Goal: Task Accomplishment & Management: Manage account settings

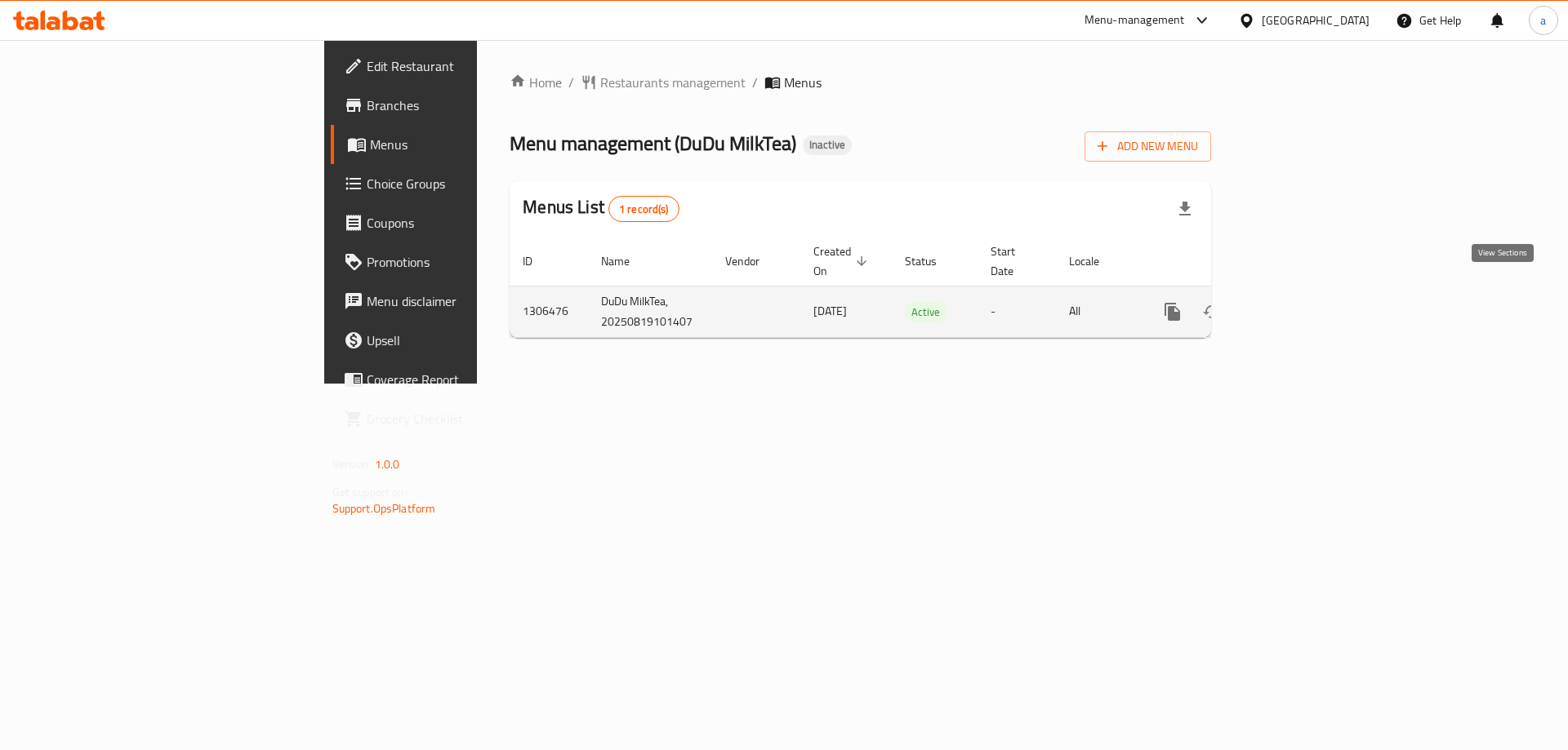
click at [1300, 302] on icon "enhanced table" at bounding box center [1290, 311] width 20 height 20
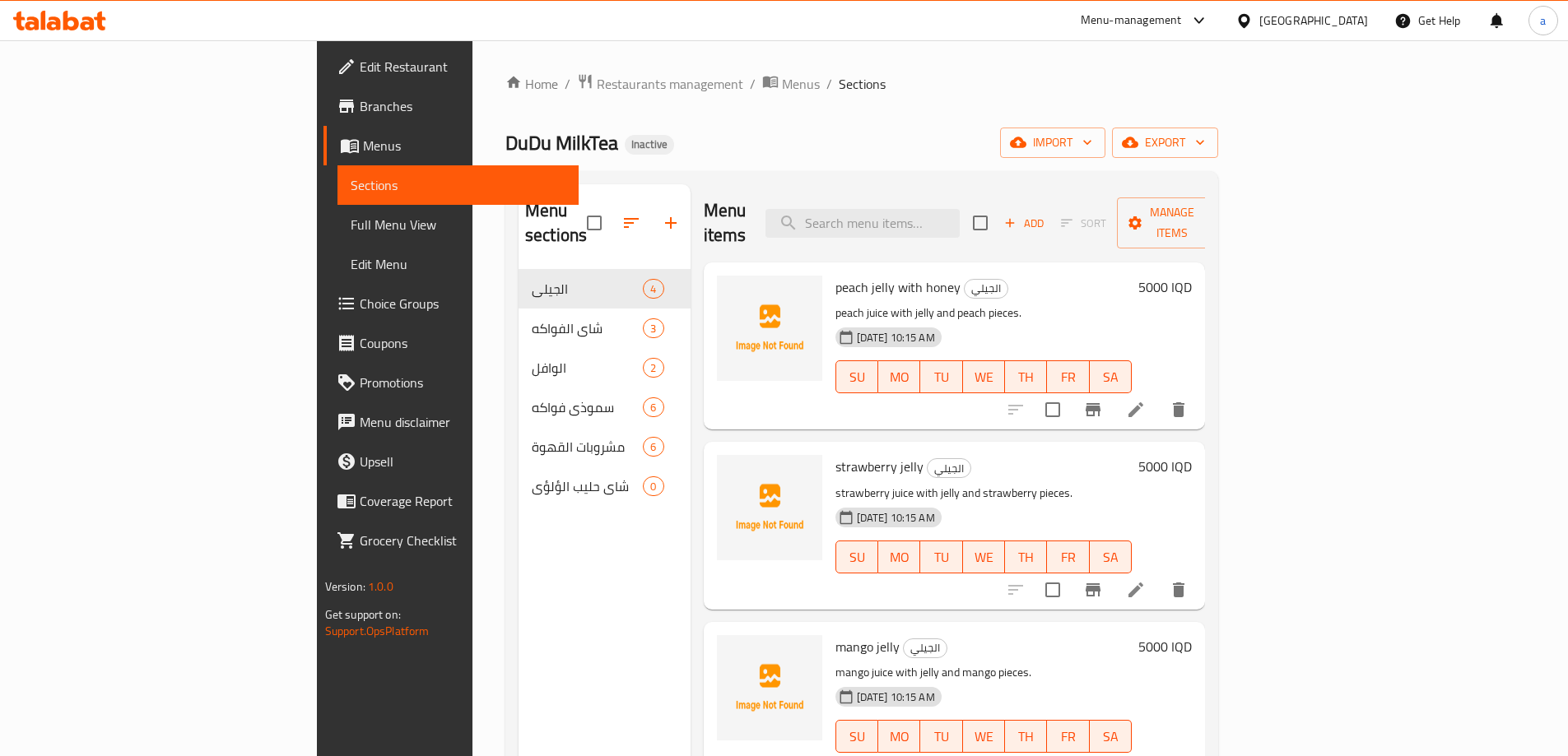
click at [360, 106] on span "Branches" at bounding box center [462, 106] width 205 height 20
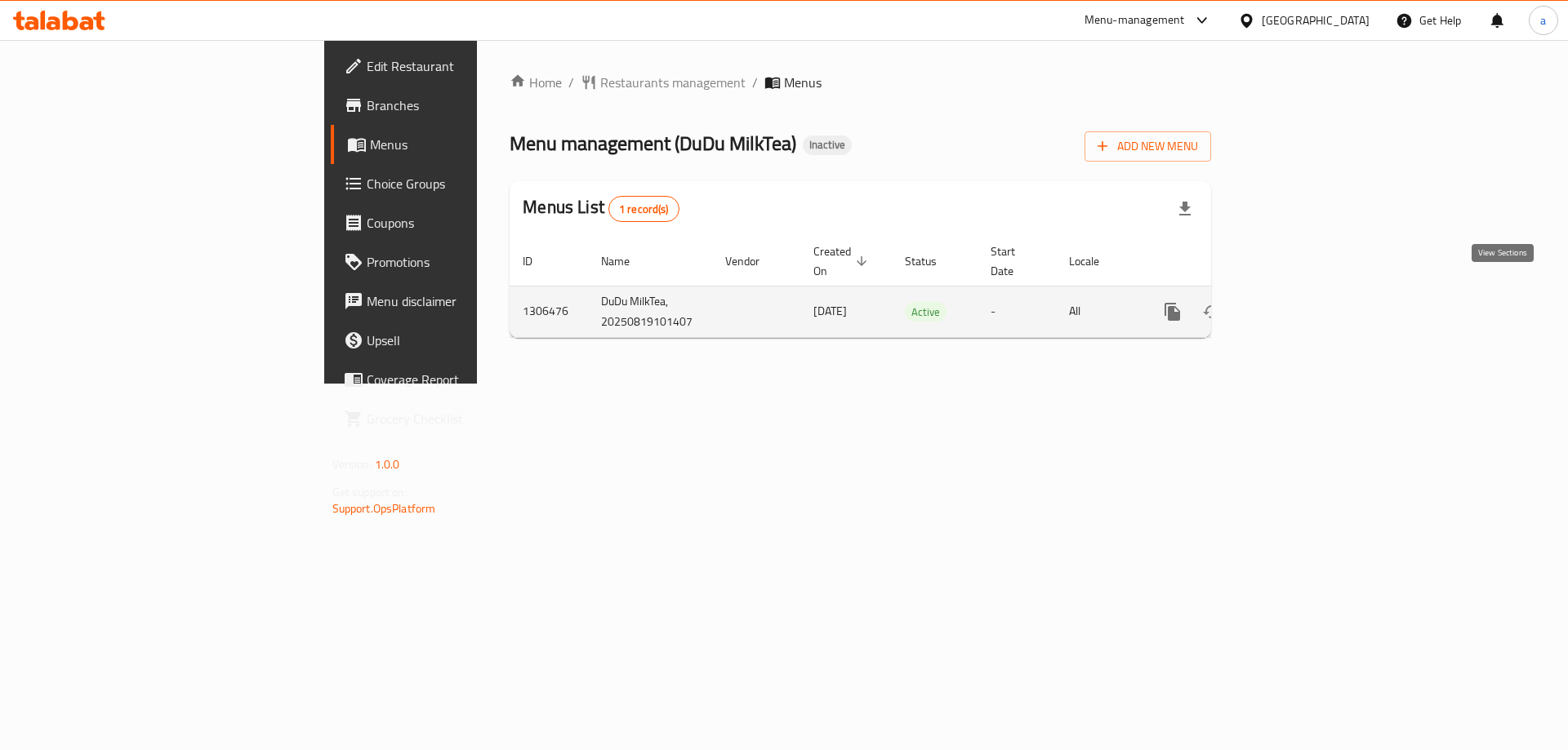
click at [1310, 307] on link "enhanced table" at bounding box center [1290, 312] width 39 height 39
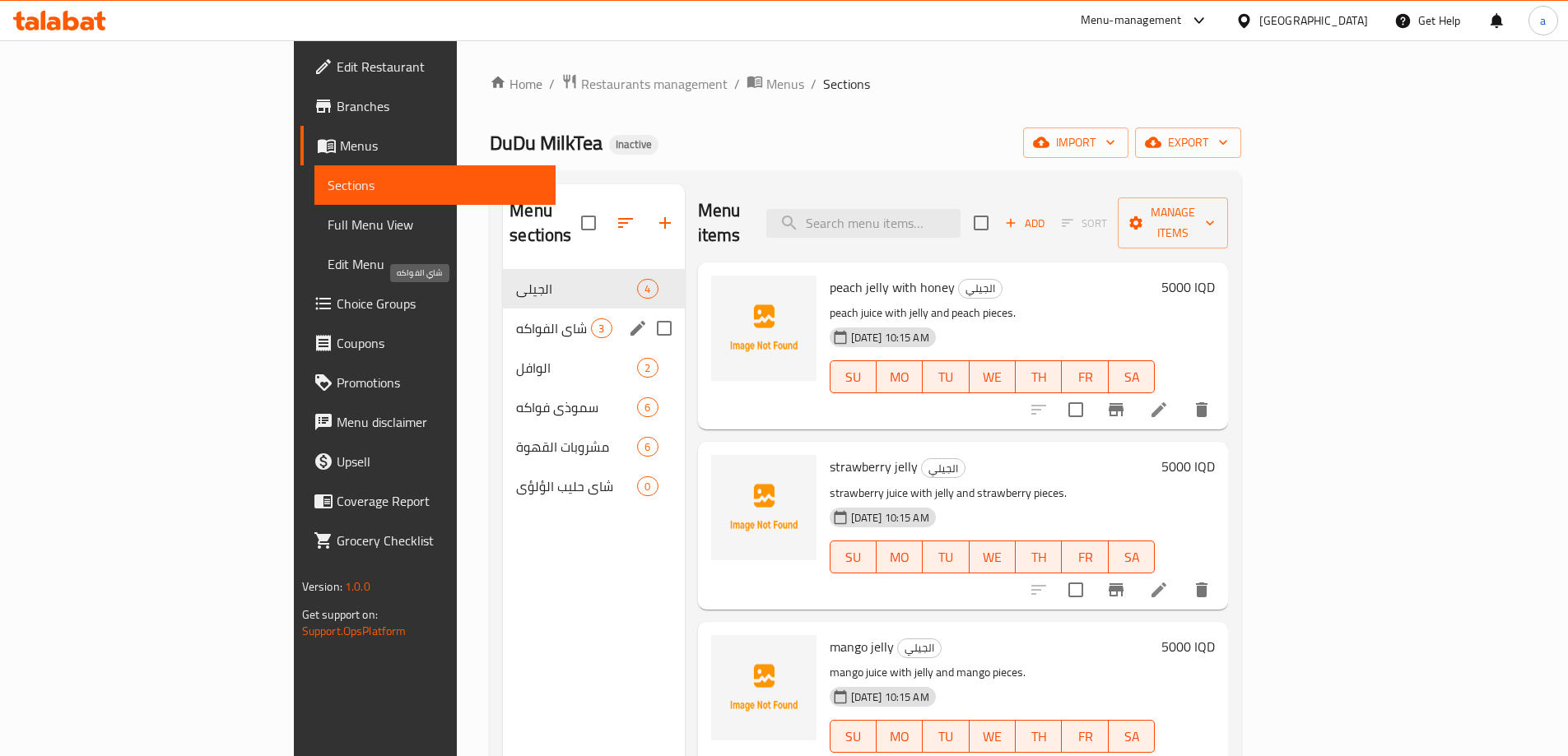
click at [516, 319] on span "شاي الفواكه" at bounding box center [553, 328] width 75 height 20
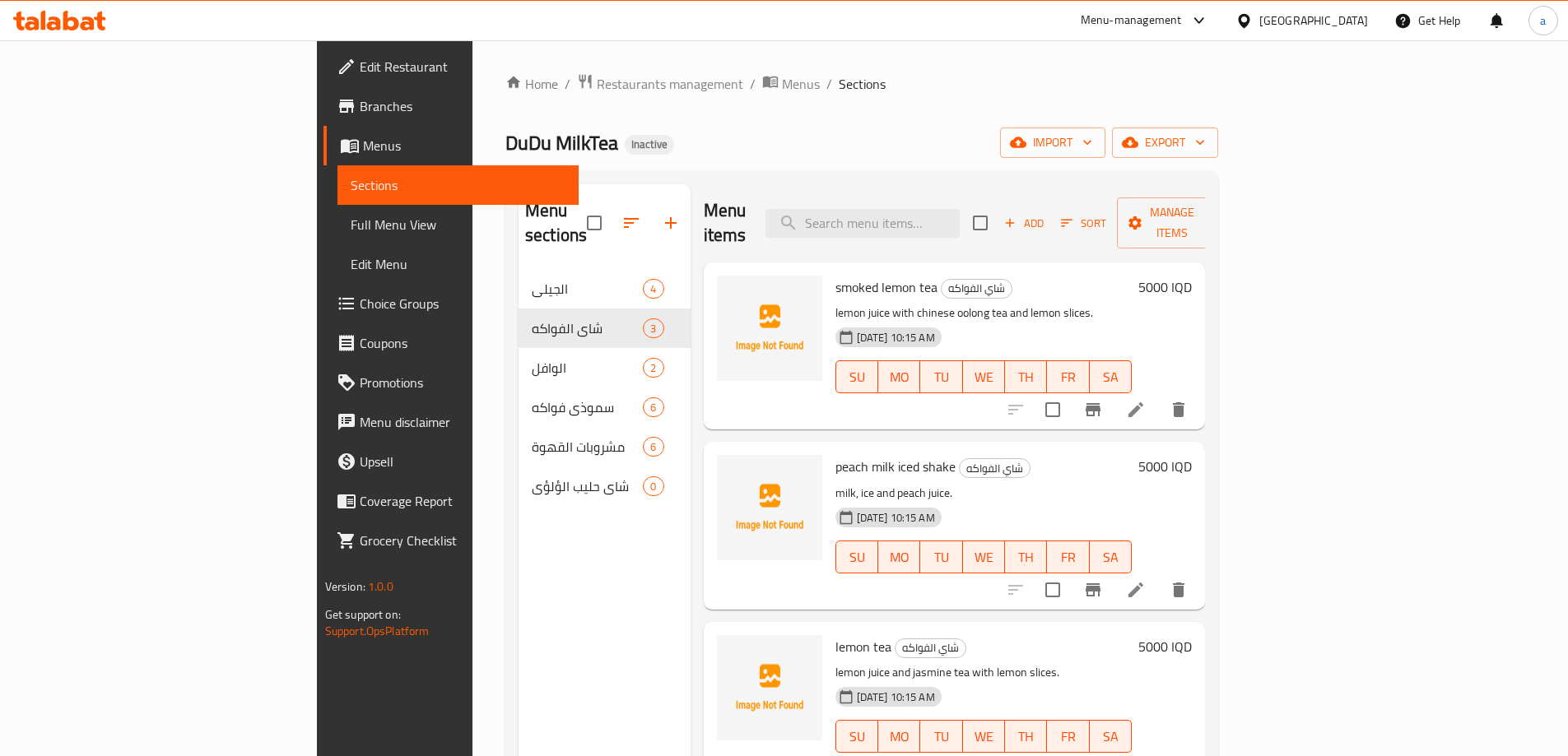
click at [363, 149] on span "Menus" at bounding box center [464, 145] width 203 height 20
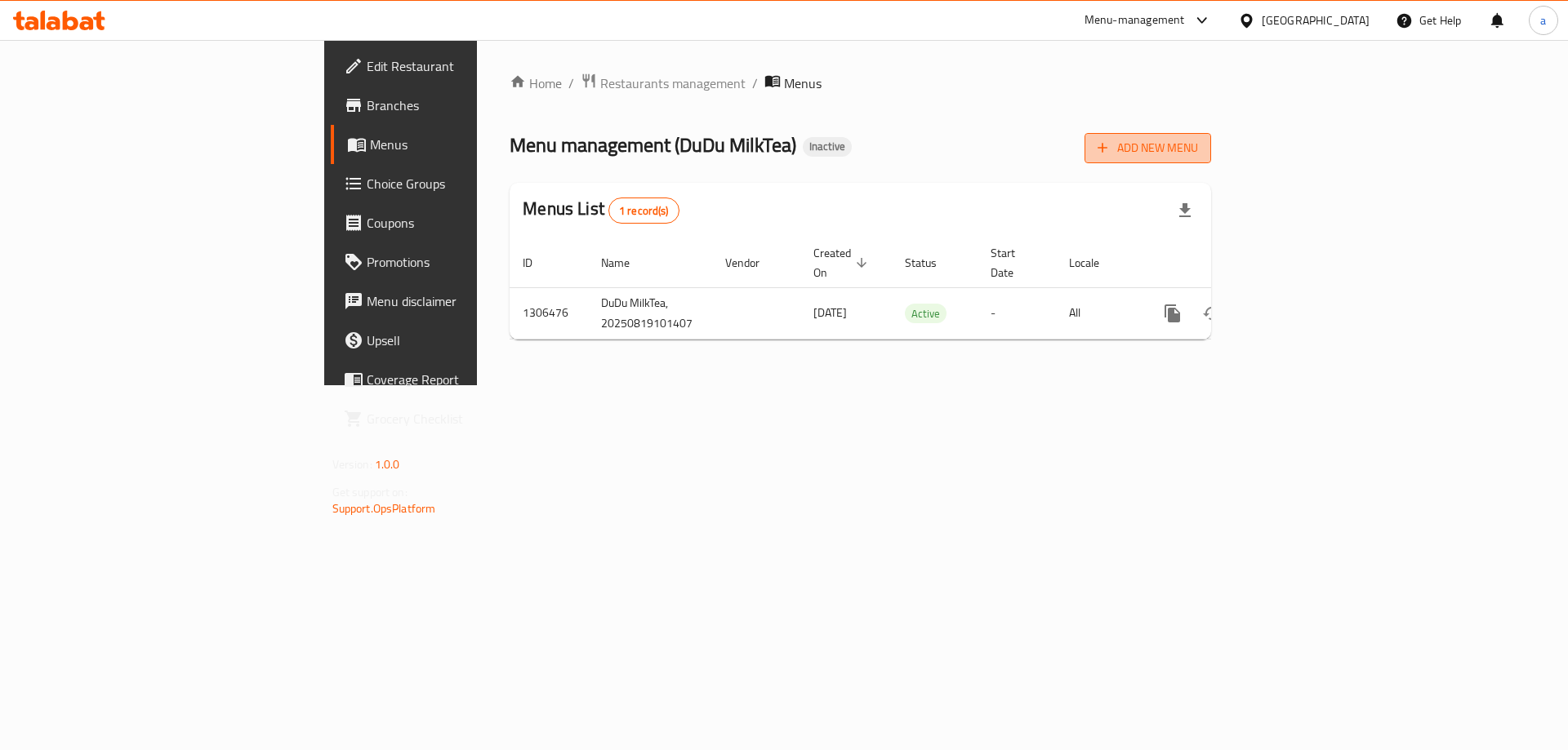
click at [1198, 145] on span "Add New Menu" at bounding box center [1148, 148] width 101 height 20
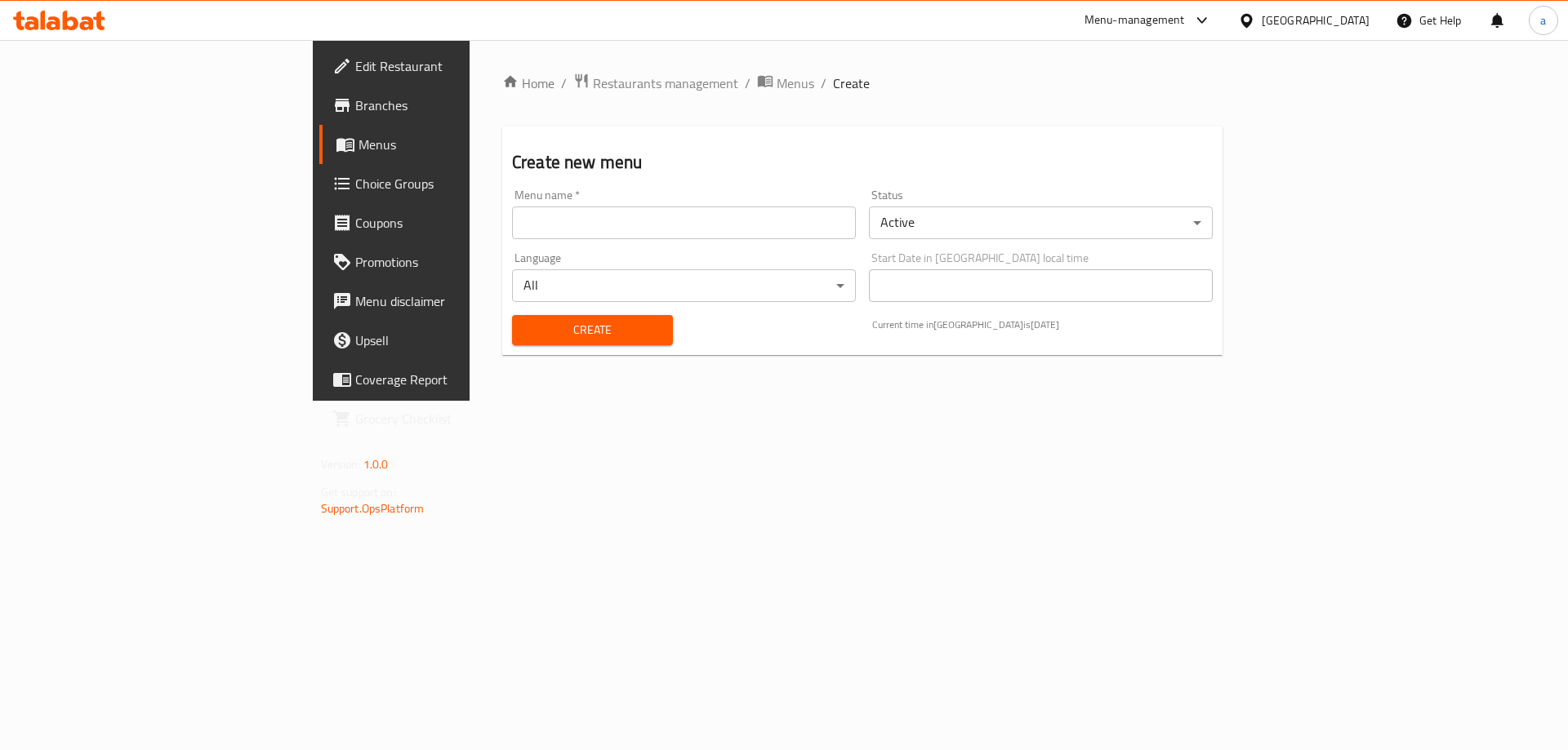
click at [696, 231] on input "text" at bounding box center [683, 222] width 344 height 32
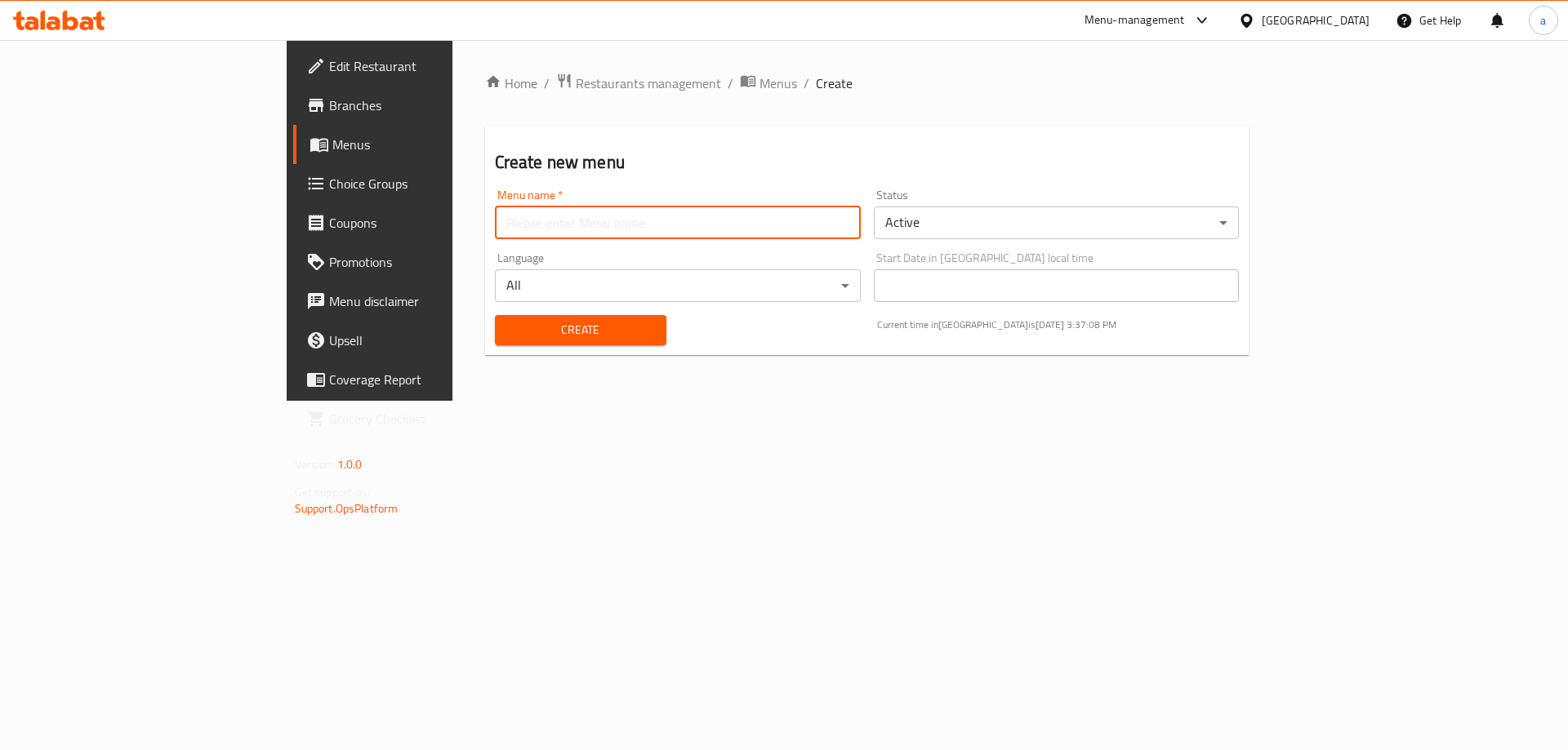
type input "amna"
click at [508, 322] on span "Create" at bounding box center [581, 330] width 145 height 20
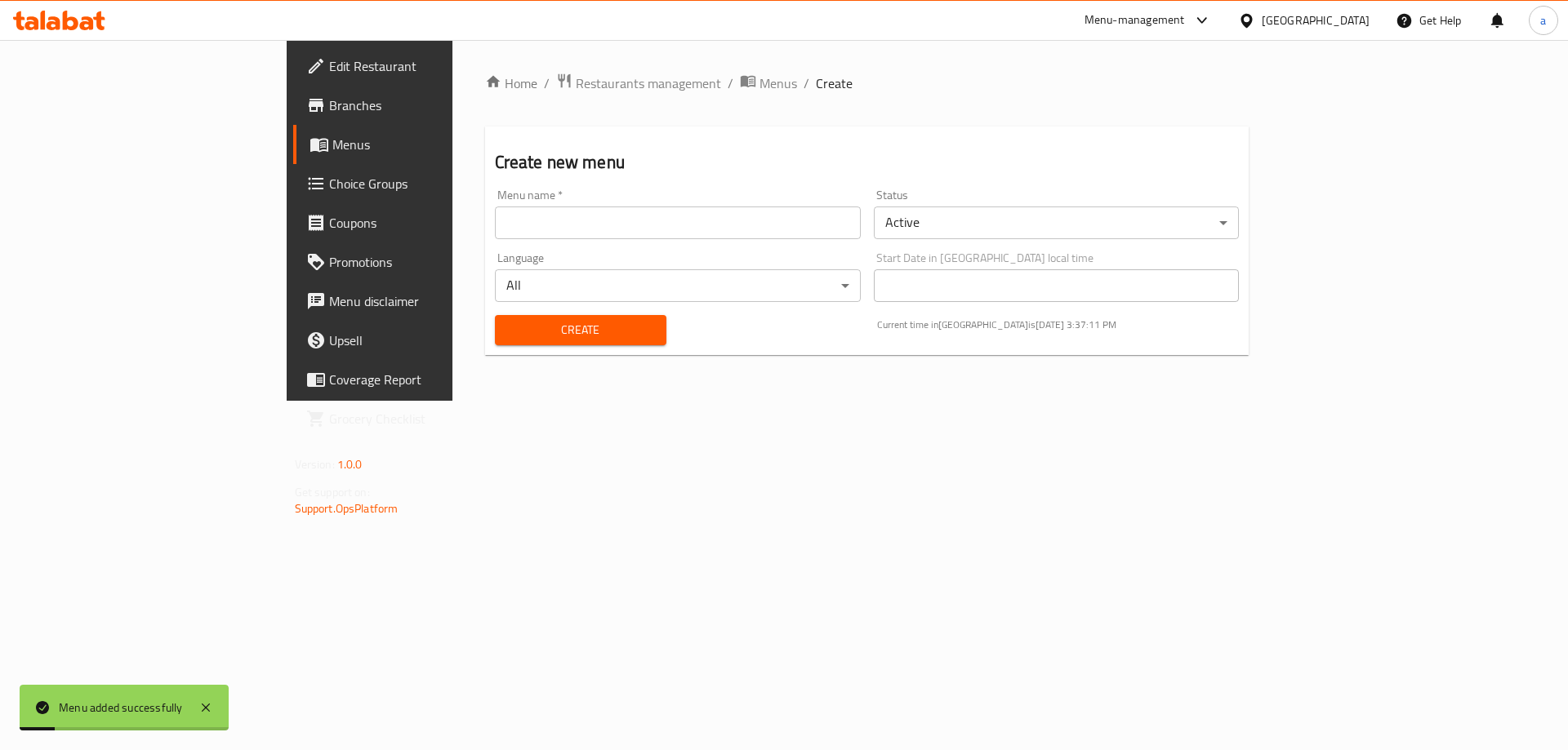
click at [333, 149] on span "Menus" at bounding box center [434, 144] width 203 height 20
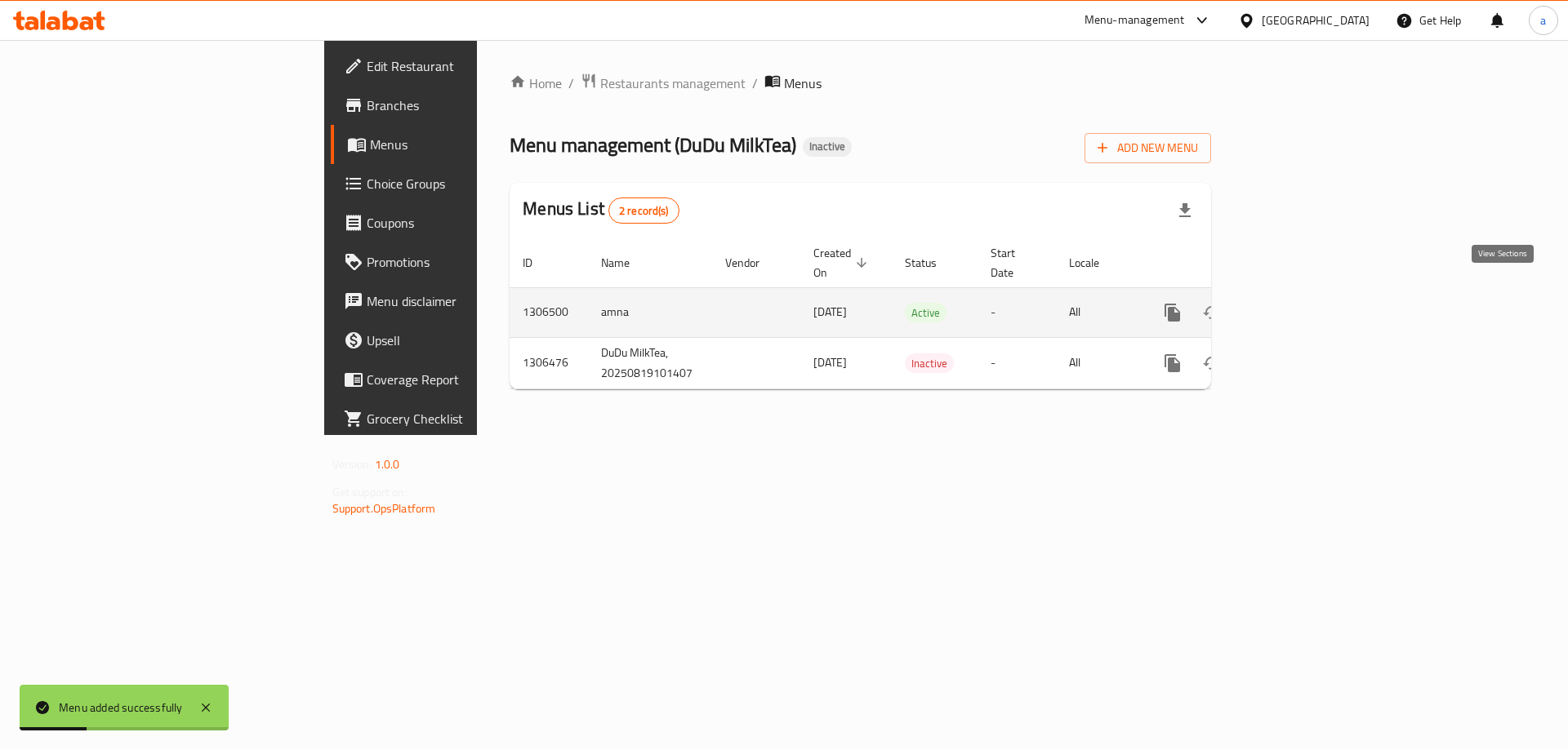
click at [1300, 303] on icon "enhanced table" at bounding box center [1290, 312] width 20 height 20
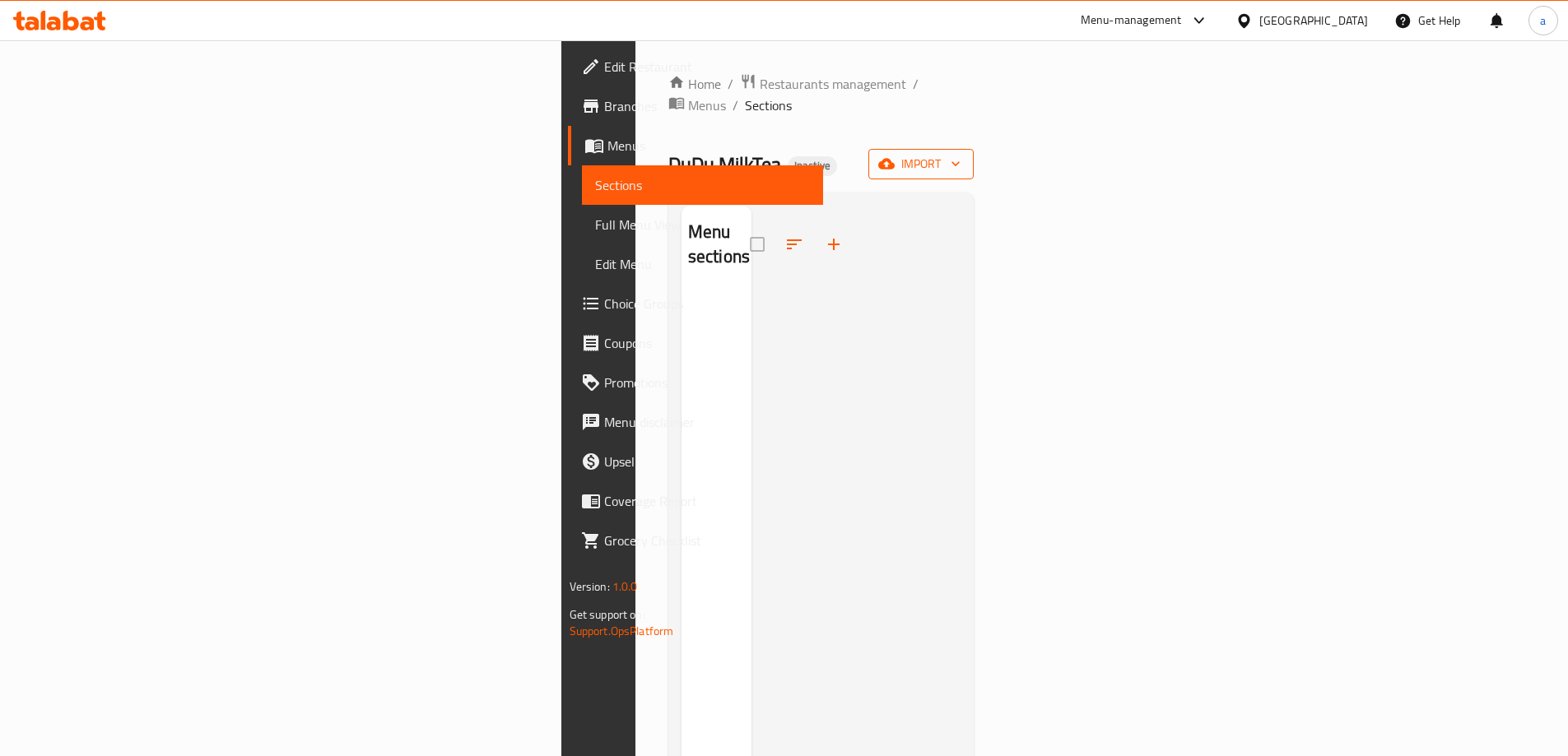
click at [895, 155] on icon "button" at bounding box center [886, 163] width 16 height 16
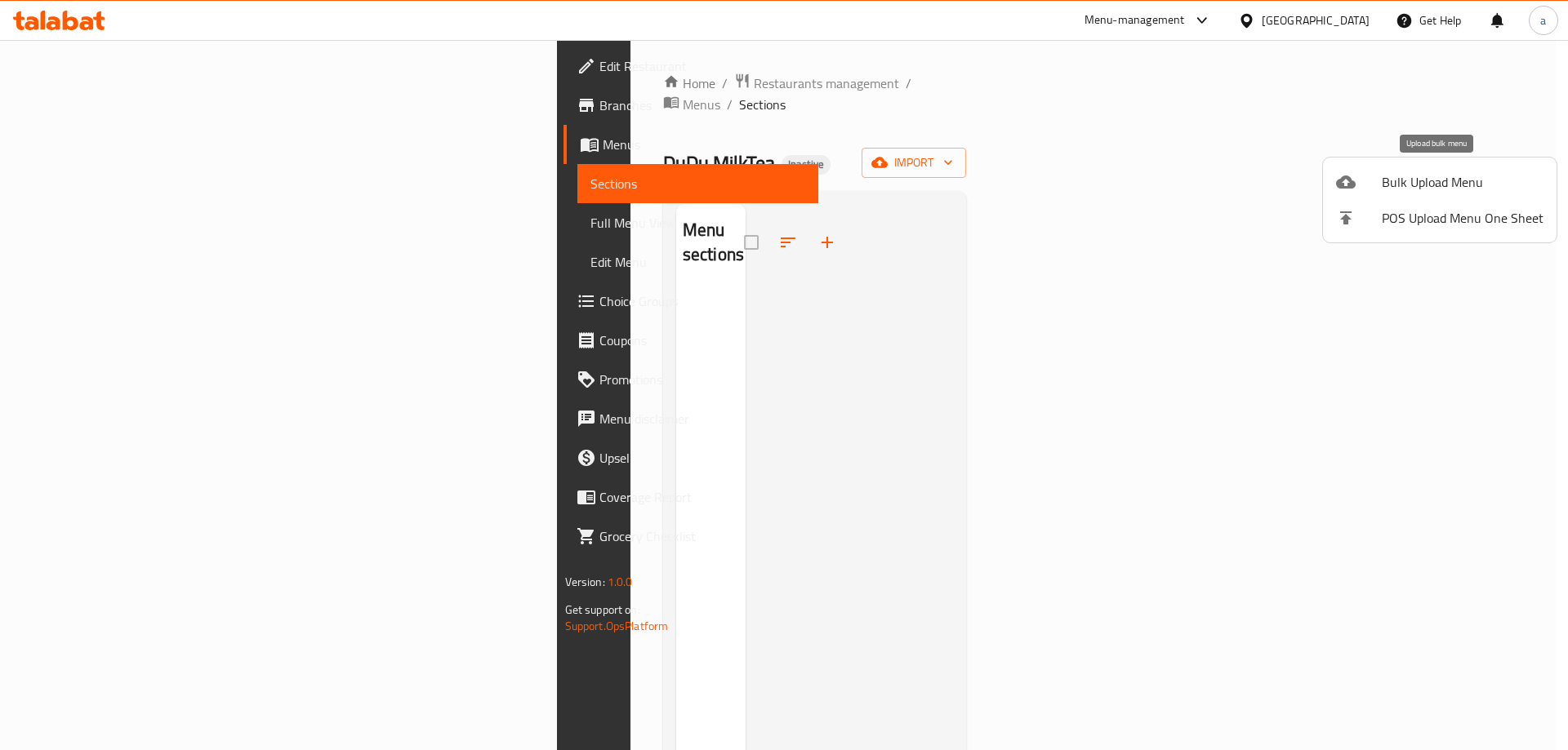
click at [1368, 176] on div at bounding box center [1359, 182] width 46 height 20
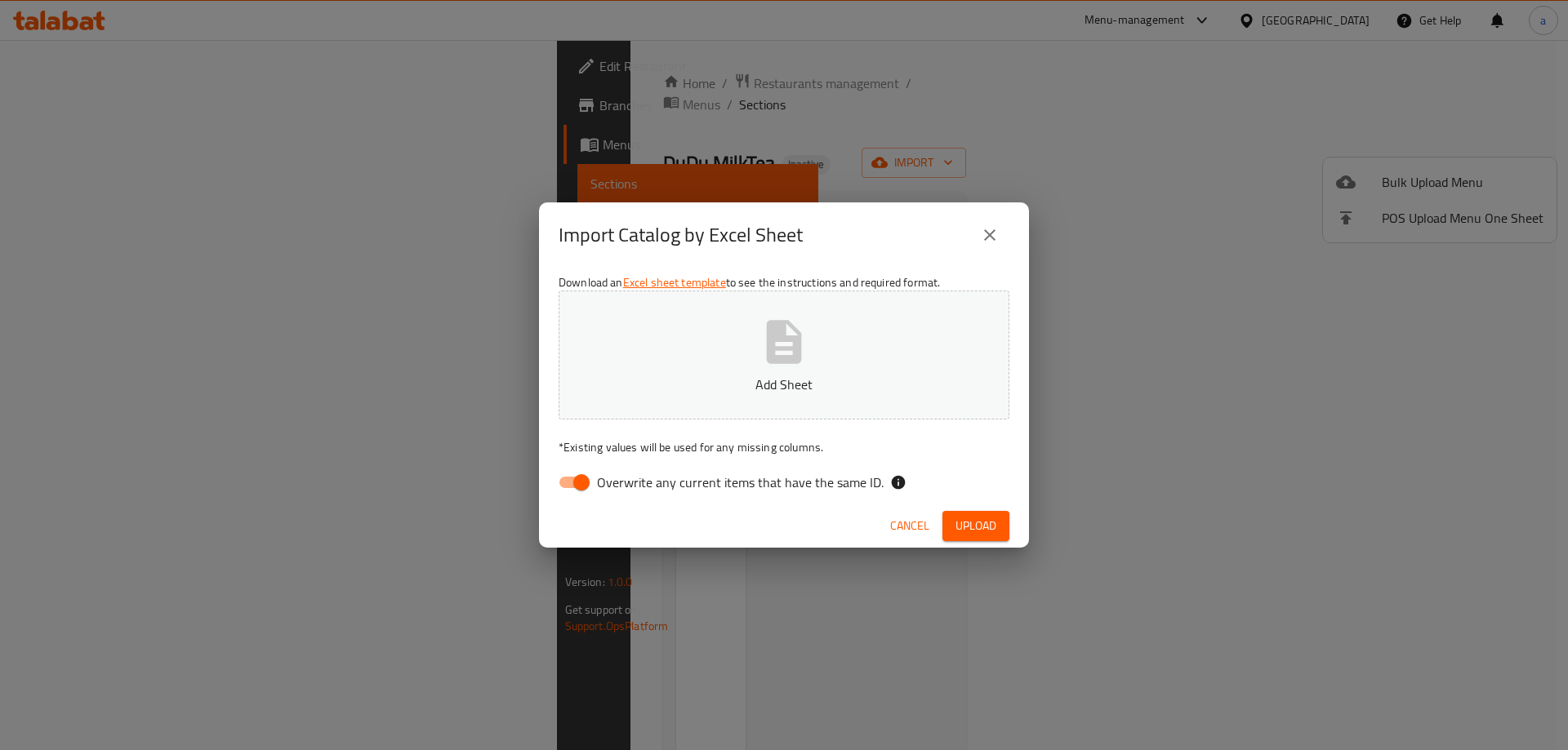
click at [572, 479] on input "Overwrite any current items that have the same ID." at bounding box center [581, 482] width 93 height 31
checkbox input "false"
click at [608, 341] on button "Add Sheet" at bounding box center [784, 355] width 451 height 129
click at [998, 517] on button "Upload" at bounding box center [975, 526] width 67 height 30
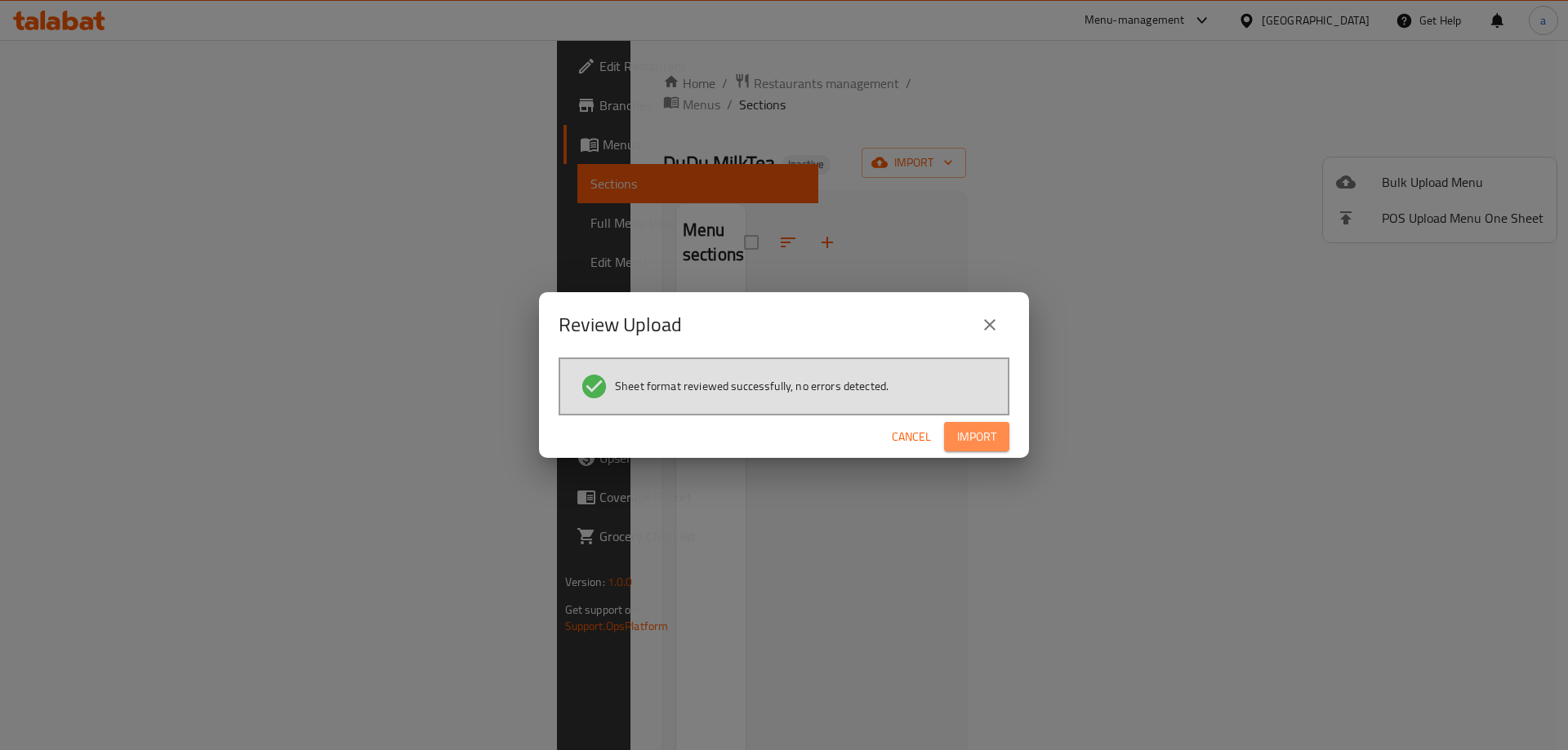
click at [978, 435] on span "Import" at bounding box center [976, 437] width 39 height 20
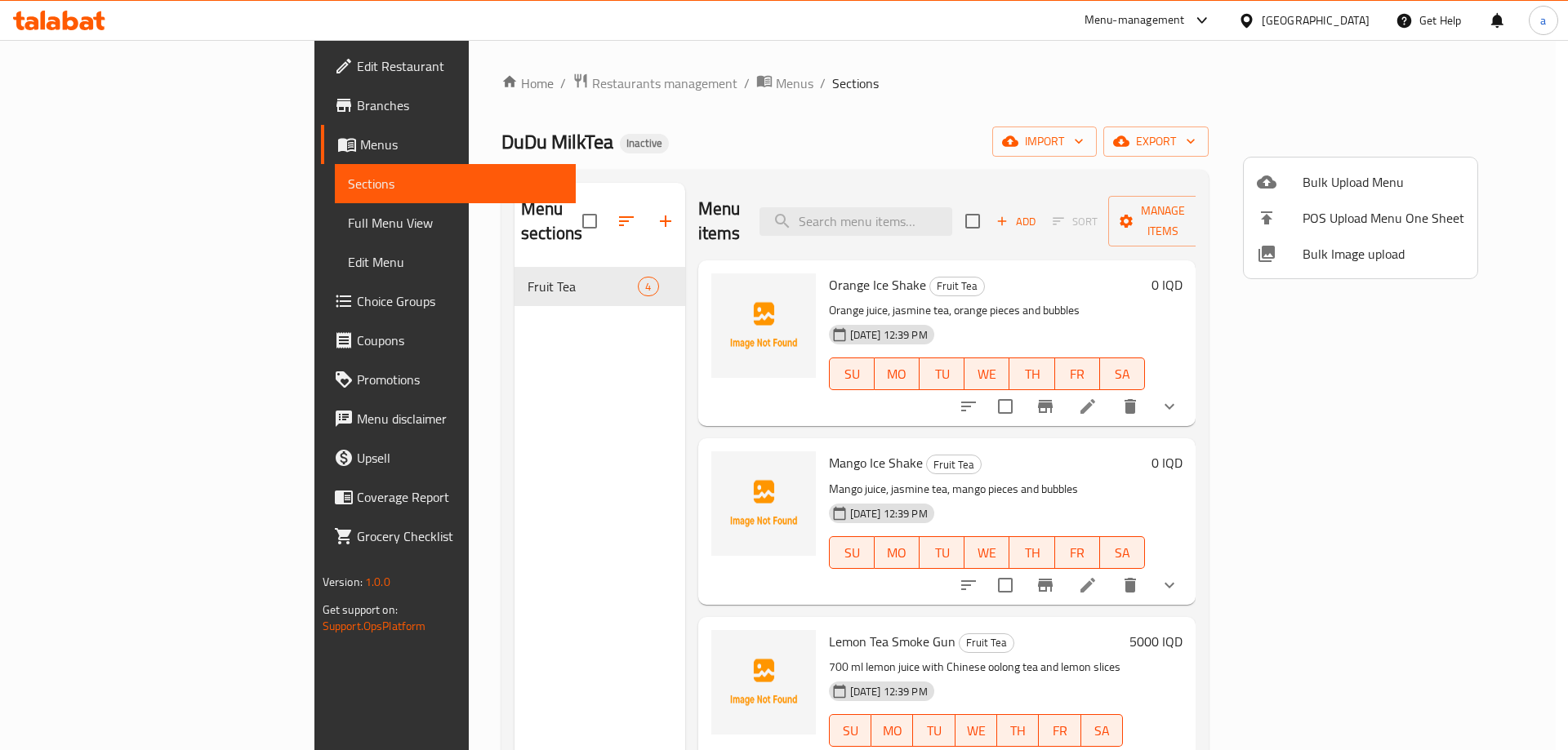
click at [475, 345] on div at bounding box center [784, 375] width 1568 height 750
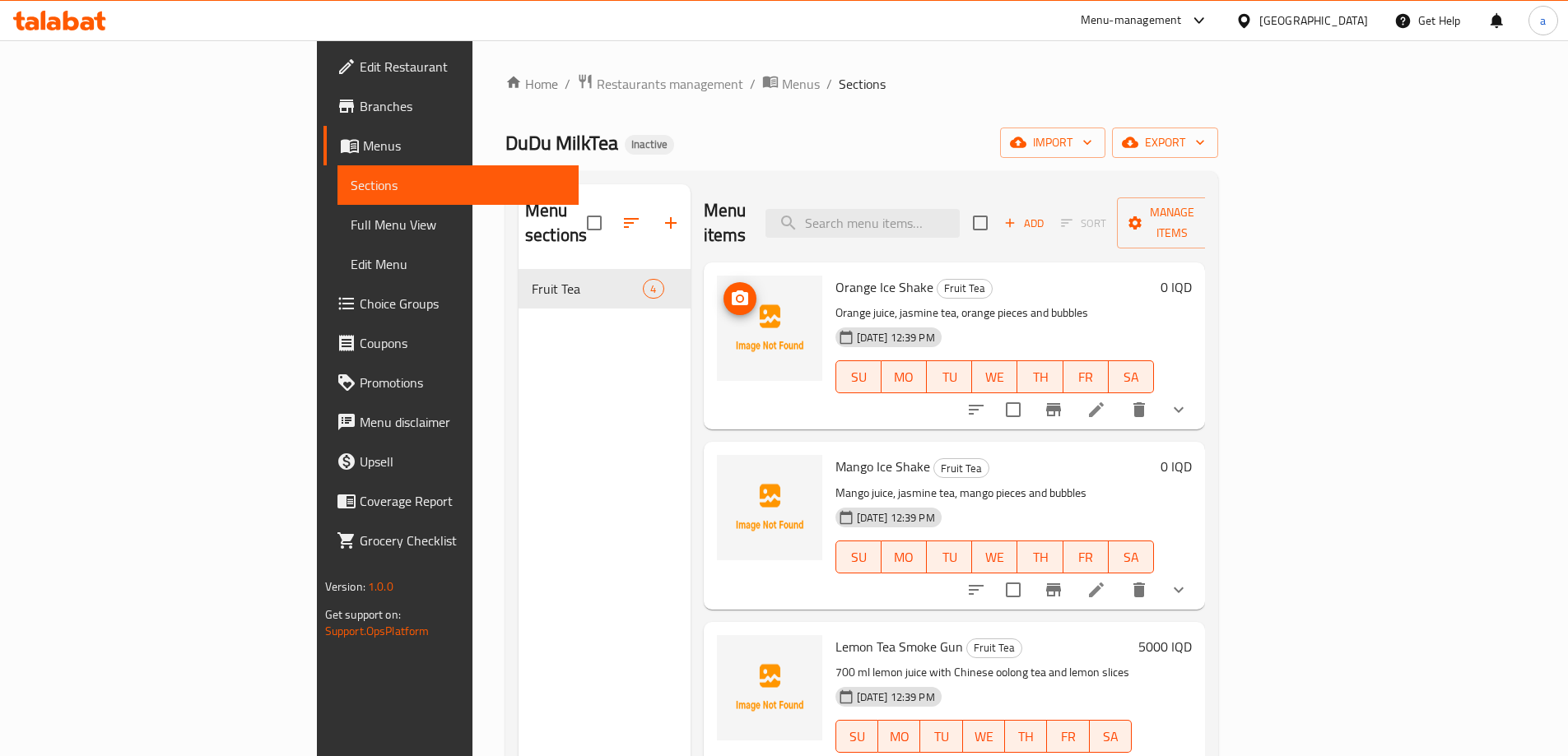
click at [717, 276] on img at bounding box center [769, 328] width 106 height 106
click at [732, 290] on icon "upload picture" at bounding box center [739, 297] width 16 height 15
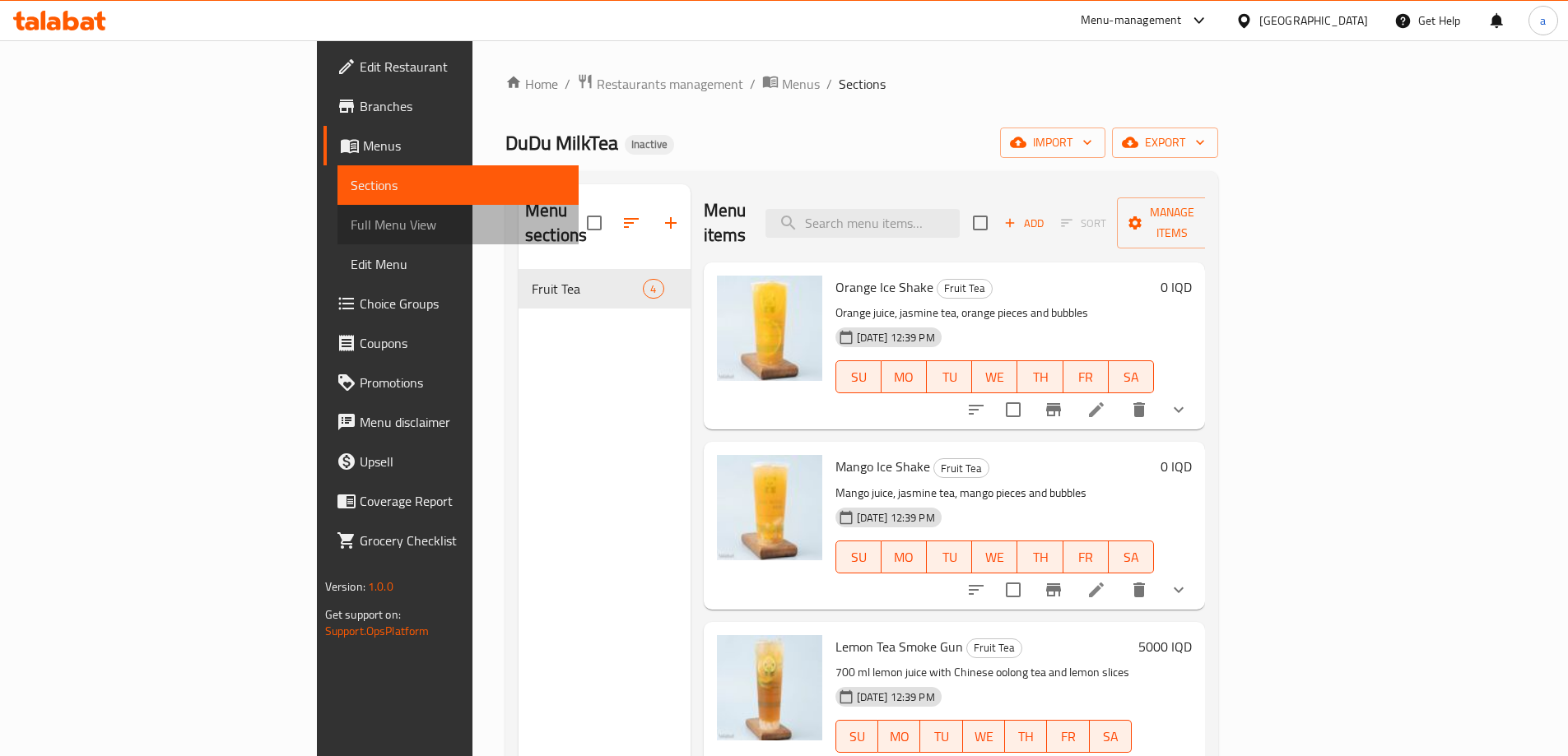
click at [351, 220] on span "Full Menu View" at bounding box center [458, 224] width 215 height 20
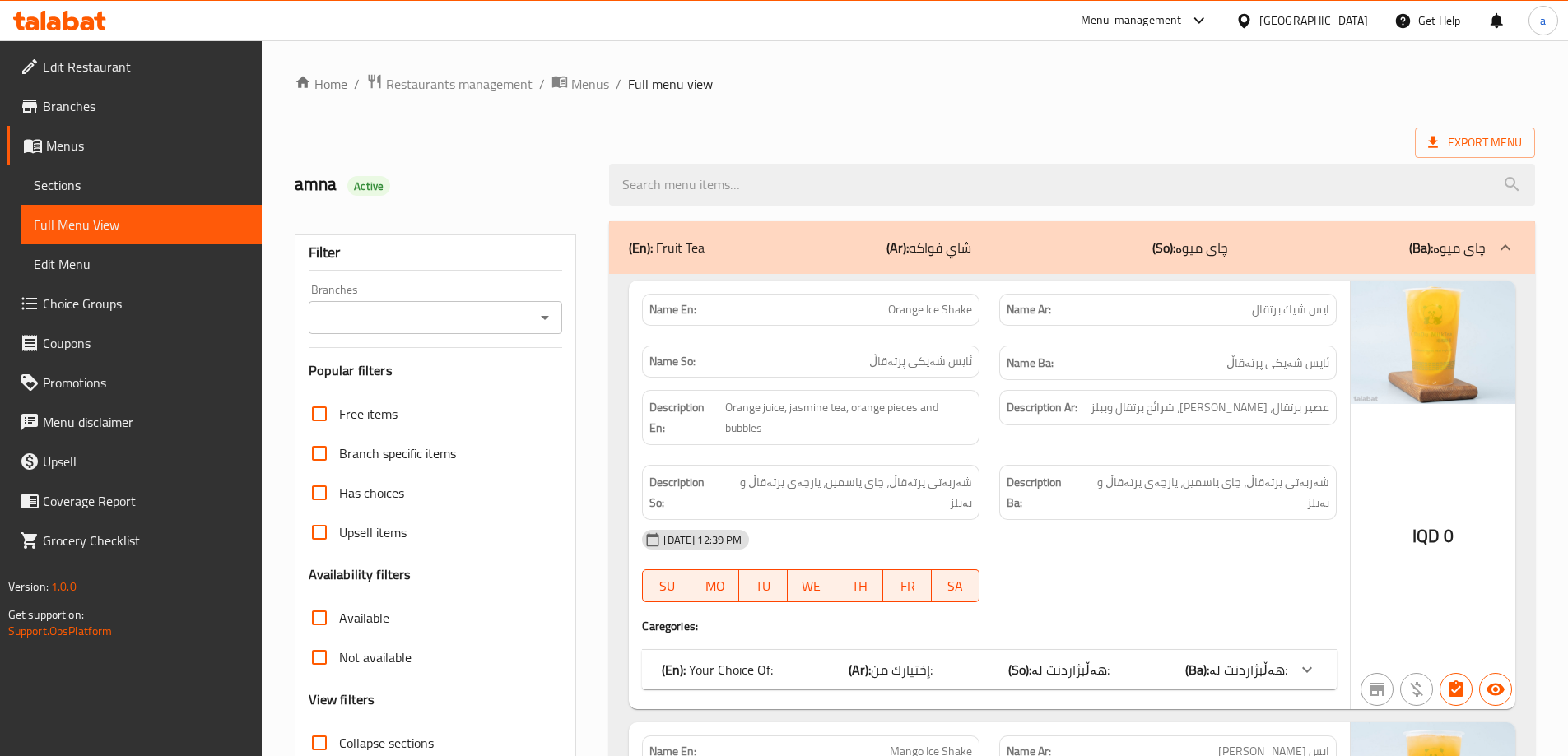
click at [520, 320] on input "Branches" at bounding box center [422, 317] width 217 height 23
click at [530, 371] on li "All" at bounding box center [434, 358] width 254 height 29
click at [533, 306] on div "All Branches" at bounding box center [436, 318] width 254 height 33
click at [549, 323] on icon "Open" at bounding box center [544, 317] width 20 height 20
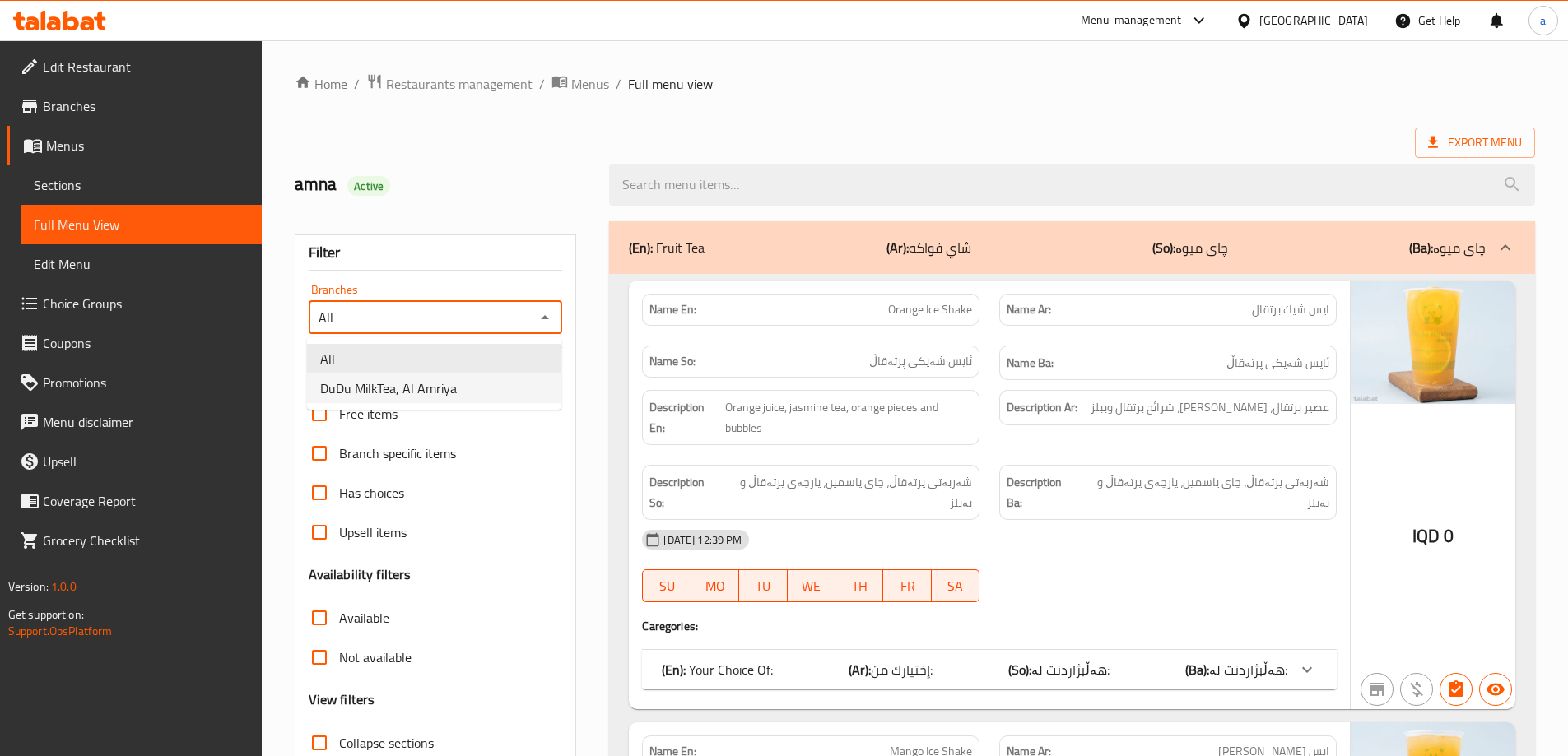
click at [518, 381] on li "DuDu MilkTea, Al Amriya" at bounding box center [434, 388] width 254 height 29
type input "DuDu MilkTea, Al Amriya"
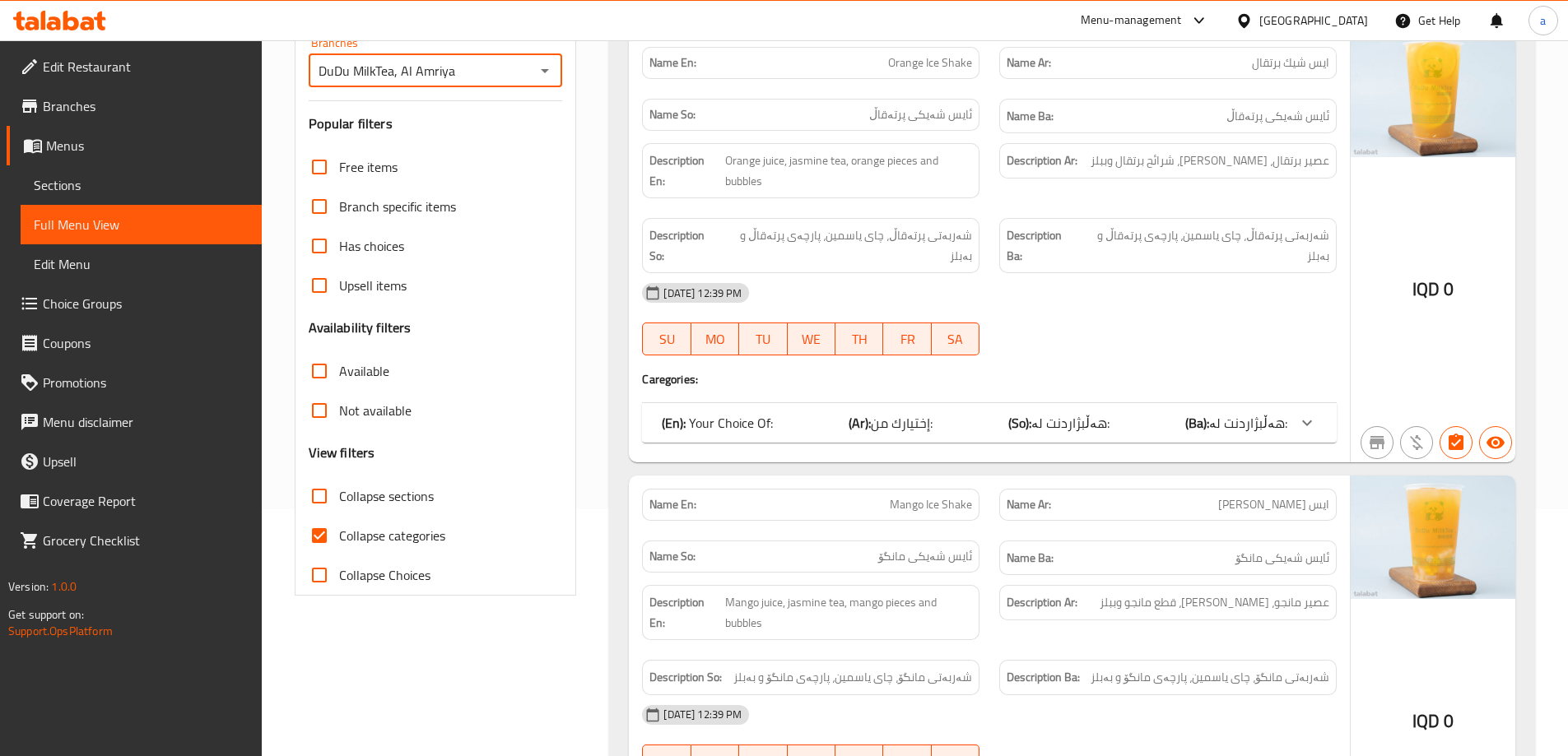
click at [389, 533] on span "Collapse categories" at bounding box center [393, 535] width 107 height 20
click at [340, 533] on input "Collapse categories" at bounding box center [320, 535] width 40 height 40
checkbox input "false"
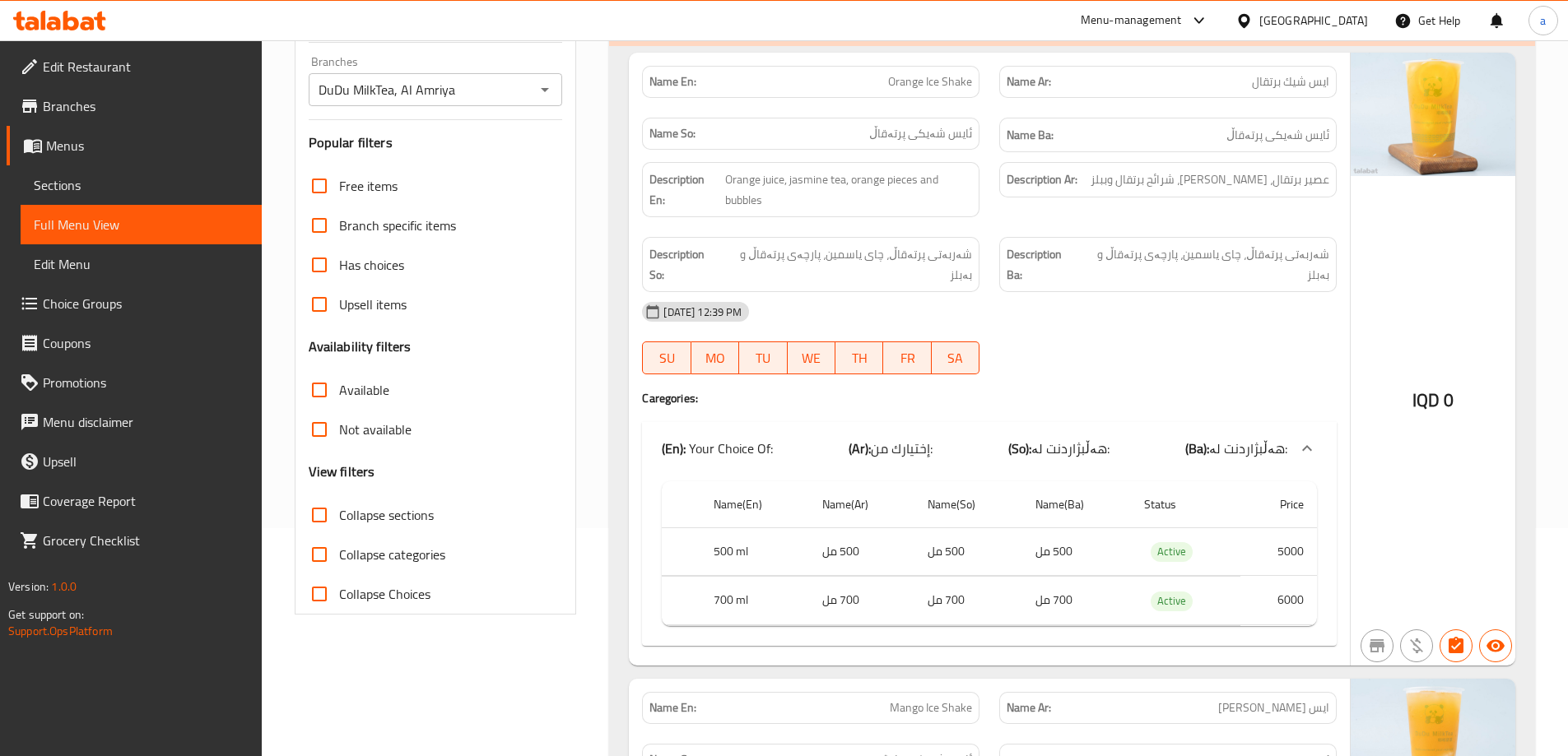
scroll to position [0, 0]
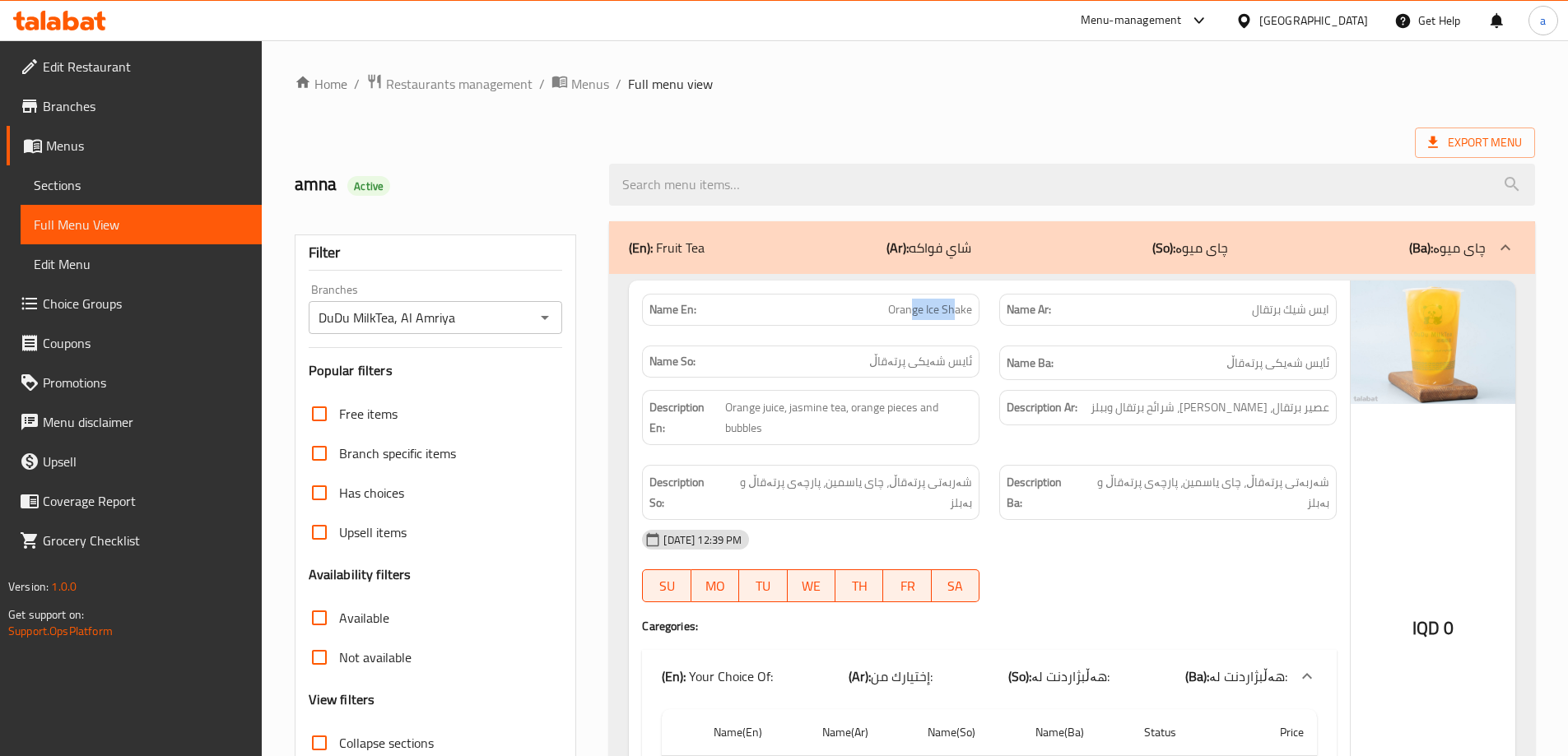
drag, startPoint x: 916, startPoint y: 306, endPoint x: 1040, endPoint y: 303, distance: 124.0
click at [962, 303] on span "Orange Ice Shake" at bounding box center [930, 310] width 84 height 17
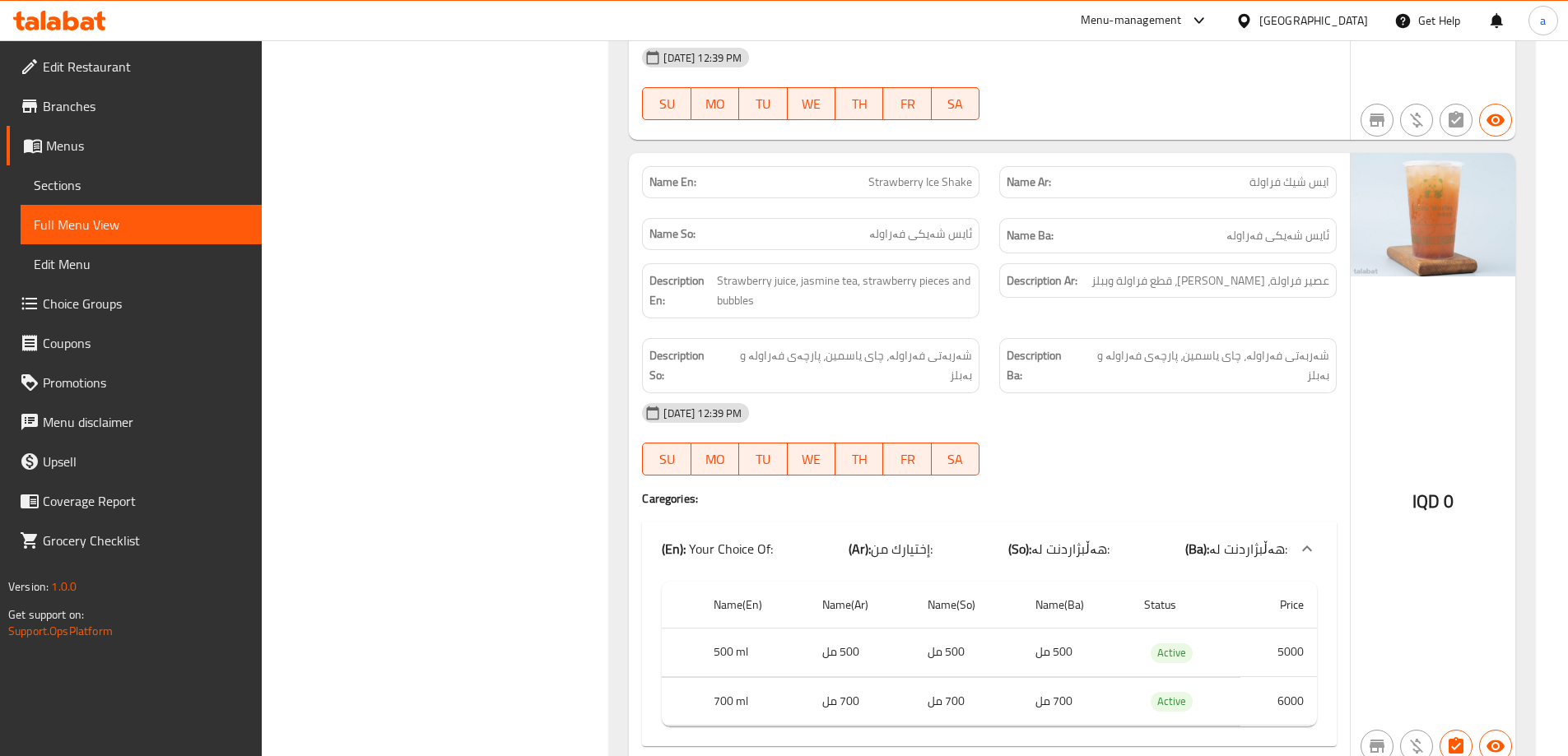
scroll to position [1749, 0]
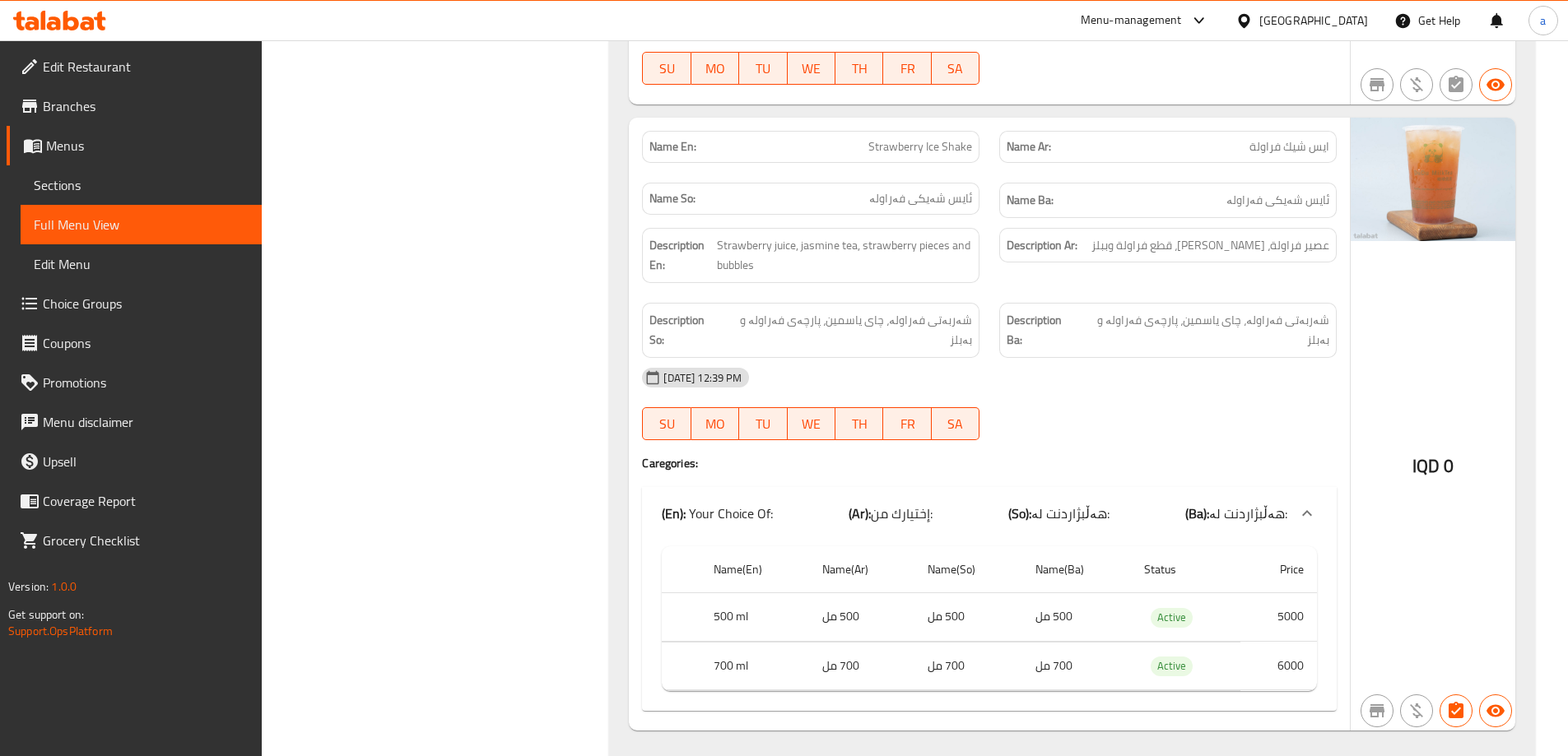
click at [1323, 455] on h4 "Caregories:" at bounding box center [989, 463] width 695 height 16
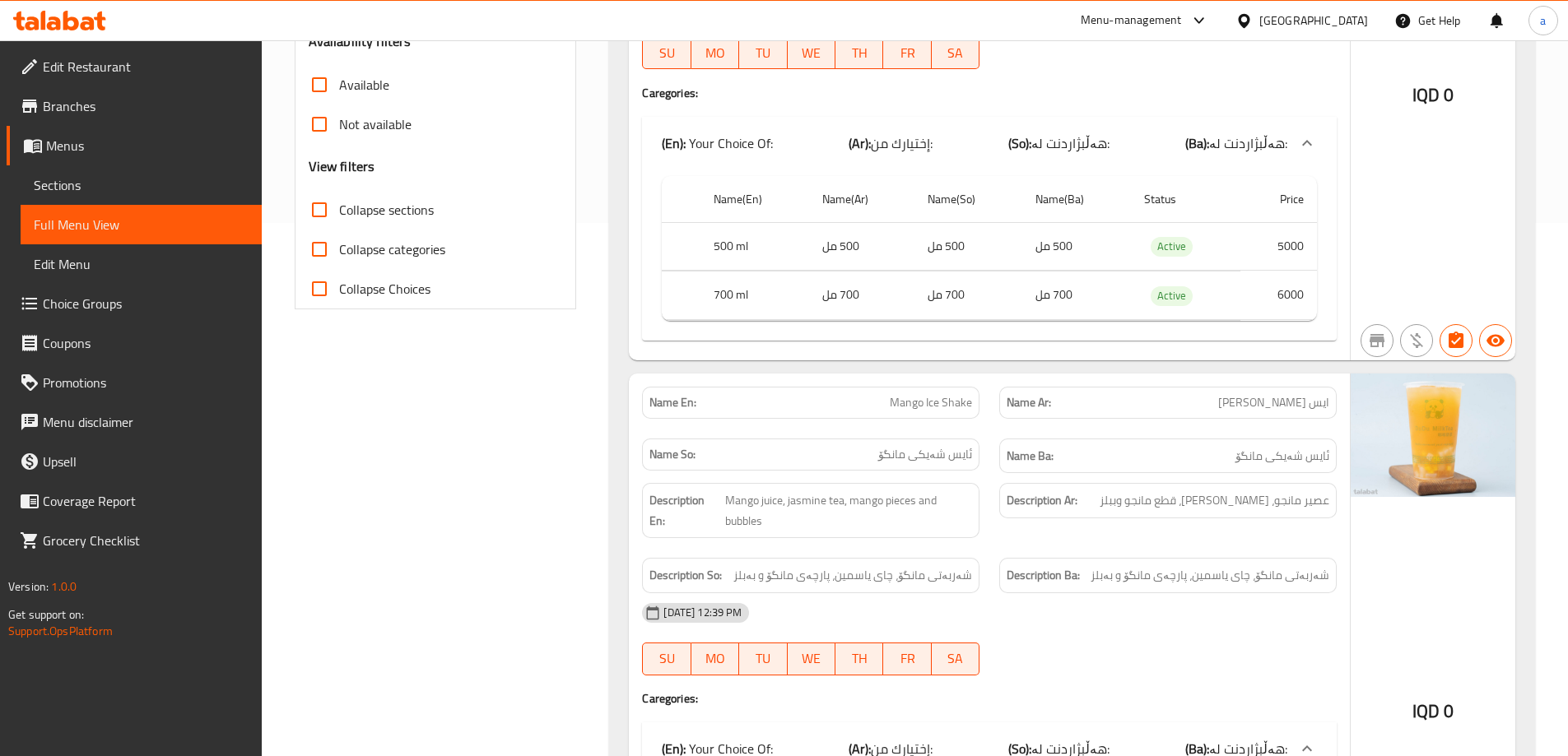
scroll to position [21, 0]
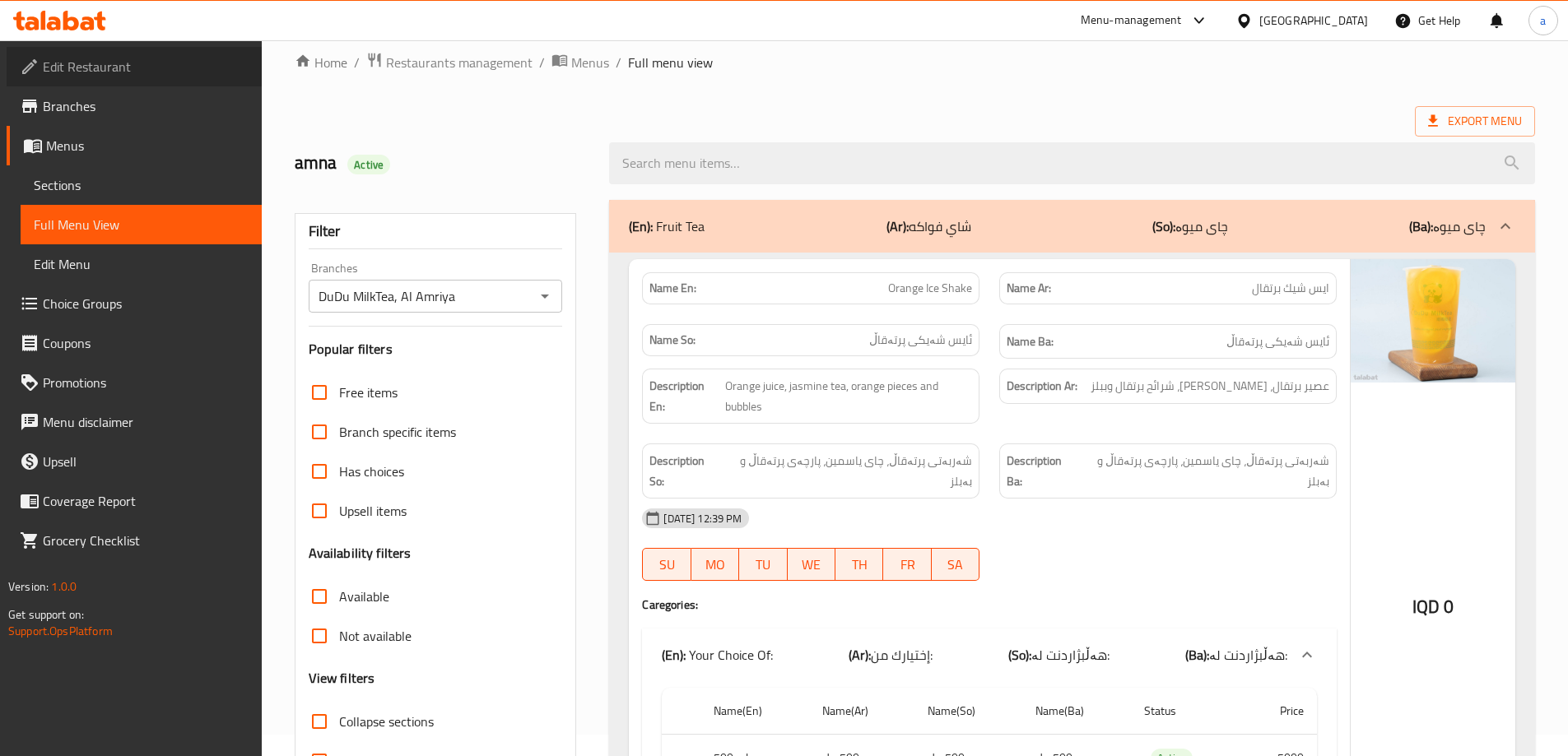
click at [101, 76] on span "Edit Restaurant" at bounding box center [145, 66] width 205 height 20
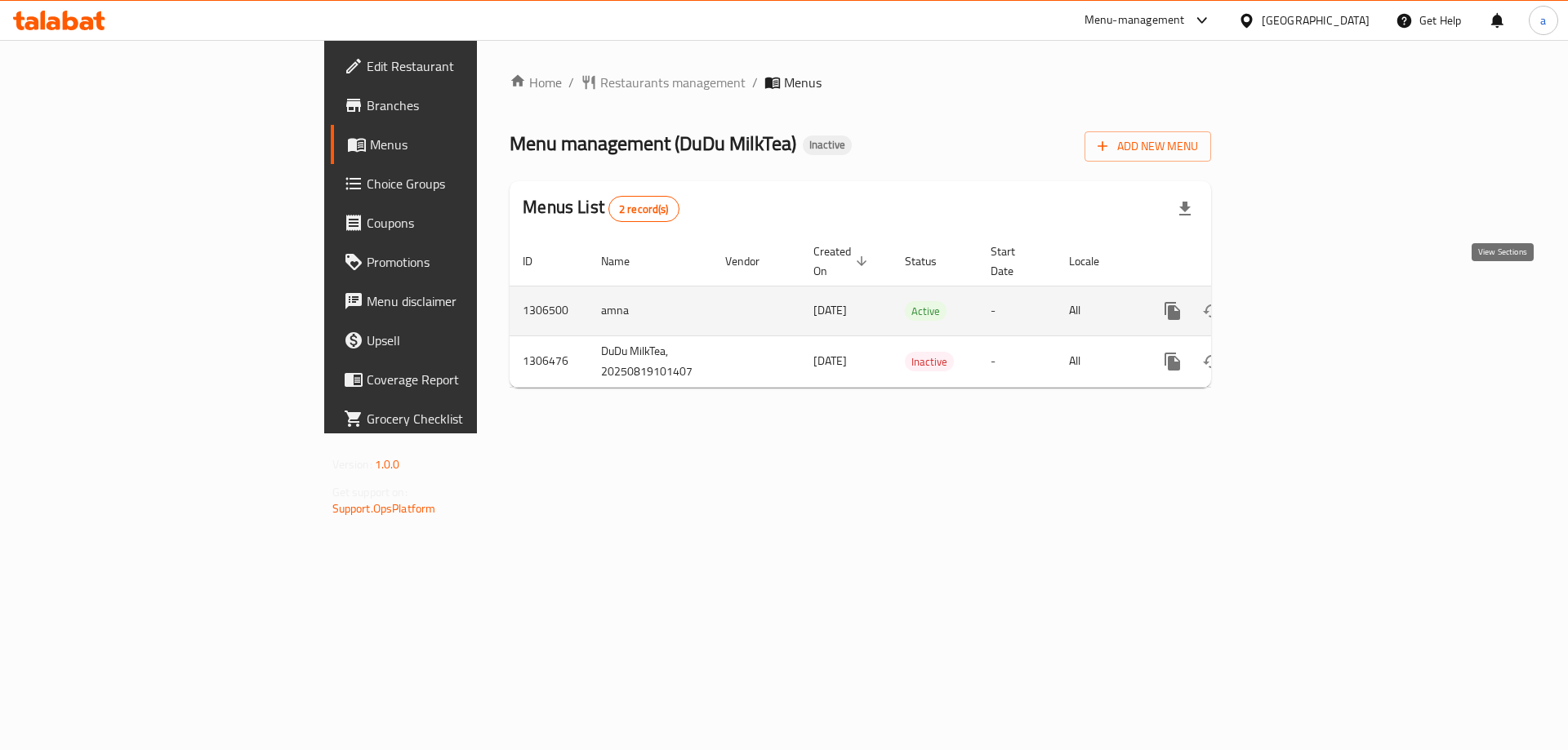
click at [1300, 301] on icon "enhanced table" at bounding box center [1290, 310] width 20 height 20
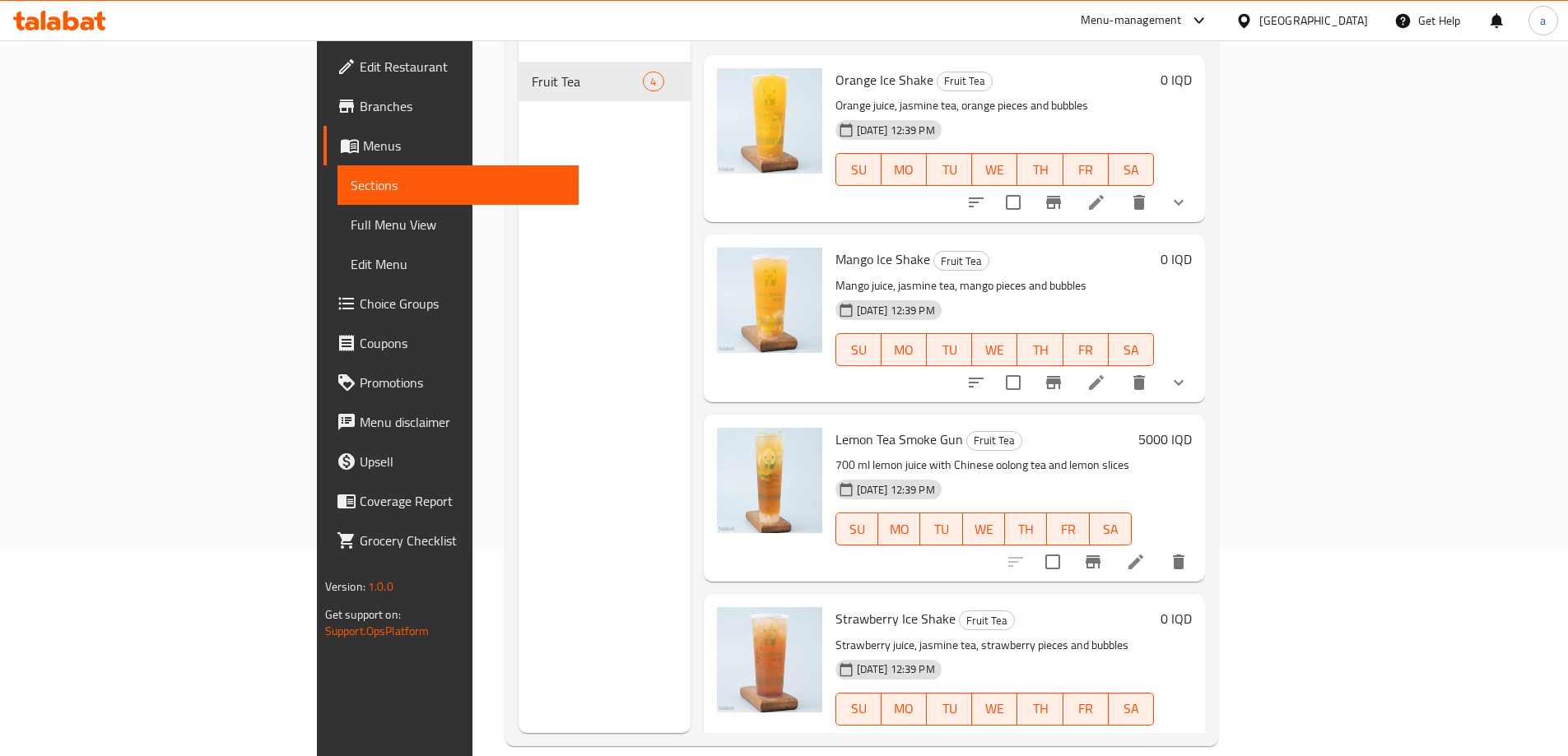
scroll to position [230, 0]
